Goal: Task Accomplishment & Management: Use online tool/utility

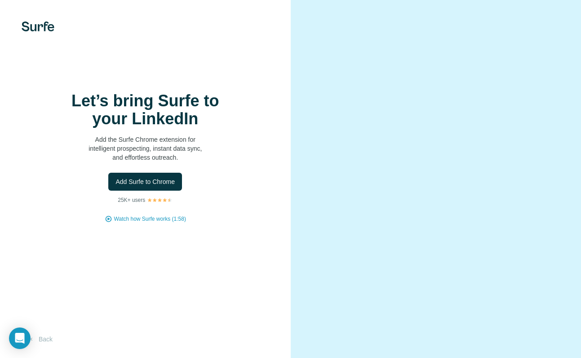
click at [43, 29] on img at bounding box center [38, 27] width 33 height 10
click at [151, 183] on span "Add Surfe to Chrome" at bounding box center [144, 181] width 59 height 9
click at [34, 30] on img at bounding box center [38, 27] width 33 height 10
click at [34, 25] on img at bounding box center [38, 27] width 33 height 10
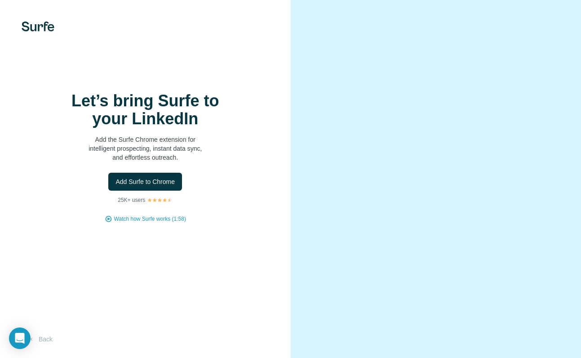
click at [28, 28] on img at bounding box center [38, 27] width 33 height 10
